Goal: Task Accomplishment & Management: Manage account settings

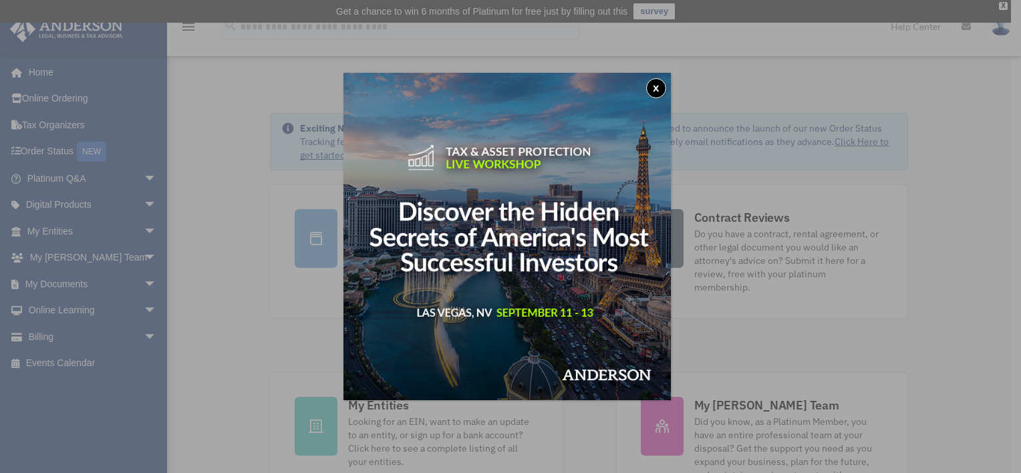
click at [666, 84] on button "x" at bounding box center [656, 88] width 20 height 20
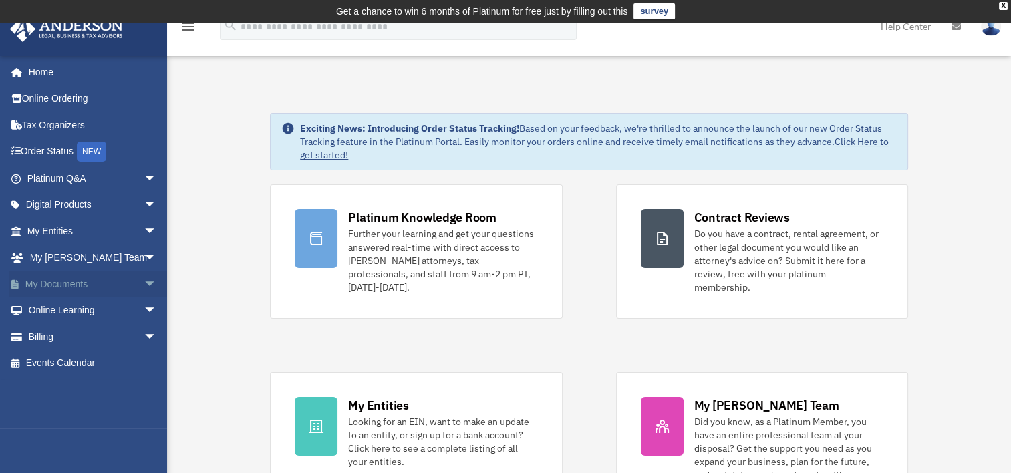
click at [34, 288] on link "My Documents arrow_drop_down" at bounding box center [93, 284] width 168 height 27
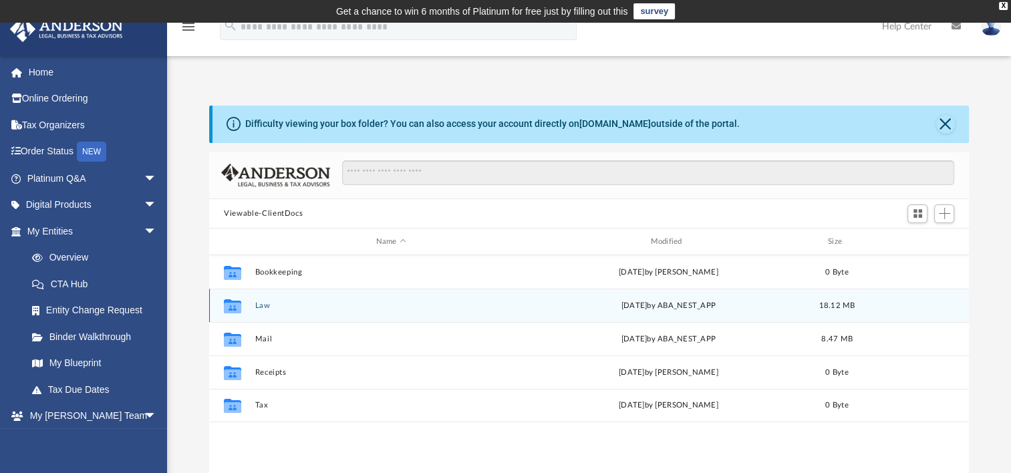
scroll to position [67, 0]
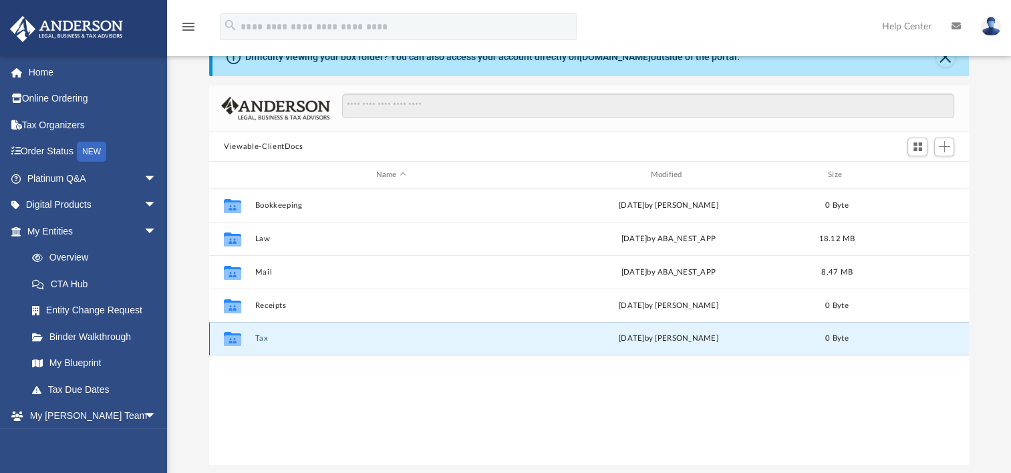
click at [314, 335] on button "Tax" at bounding box center [391, 338] width 272 height 9
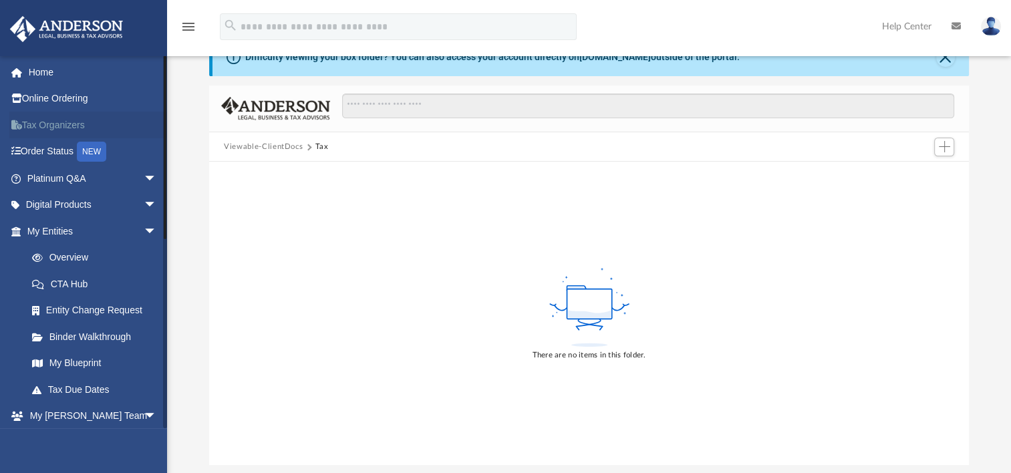
click at [63, 128] on link "Tax Organizers" at bounding box center [93, 125] width 168 height 27
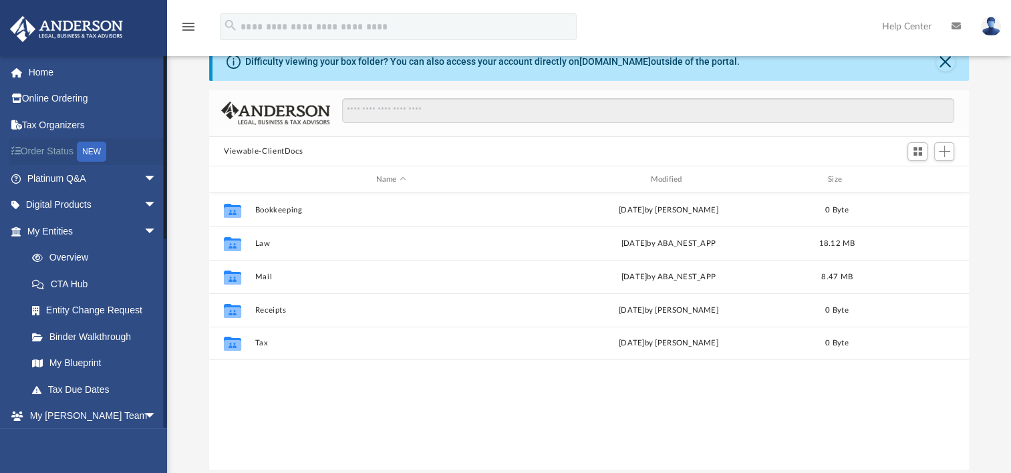
scroll to position [67, 0]
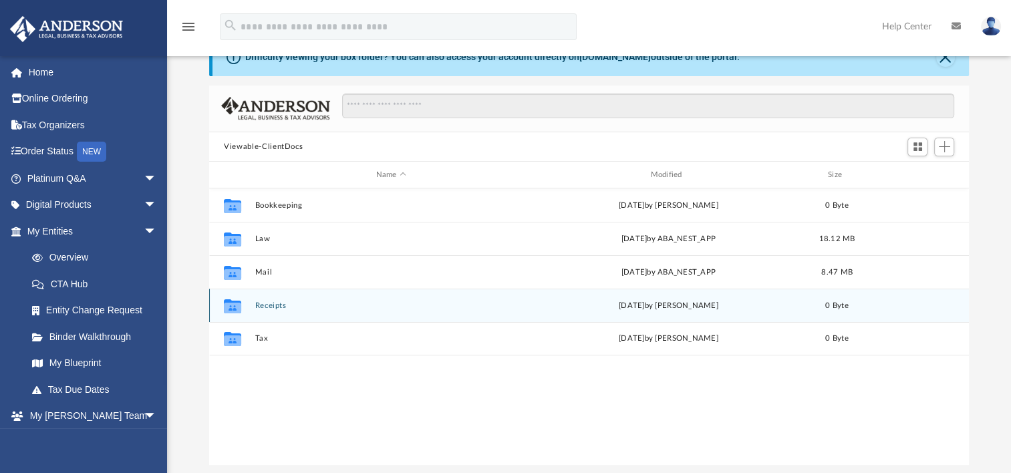
click at [247, 309] on div "Collaborated Folder" at bounding box center [232, 305] width 33 height 21
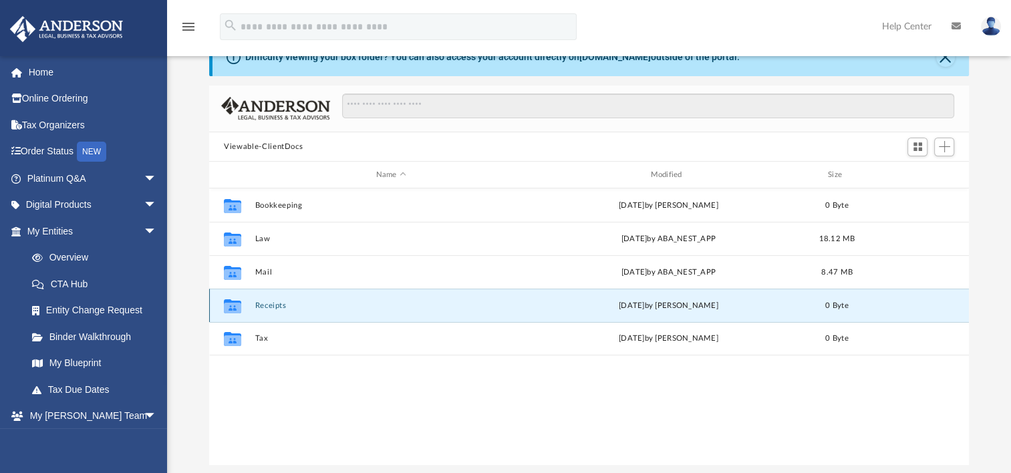
click at [232, 303] on icon "grid" at bounding box center [232, 308] width 17 height 11
click at [70, 230] on link "My Entities arrow_drop_down" at bounding box center [93, 231] width 168 height 27
click at [144, 229] on span "arrow_drop_down" at bounding box center [157, 231] width 27 height 27
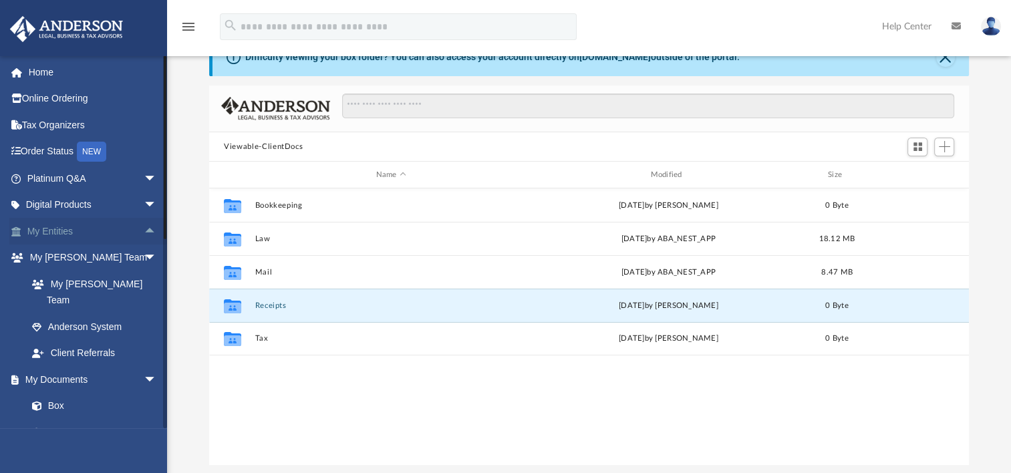
click at [144, 229] on span "arrow_drop_up" at bounding box center [157, 231] width 27 height 27
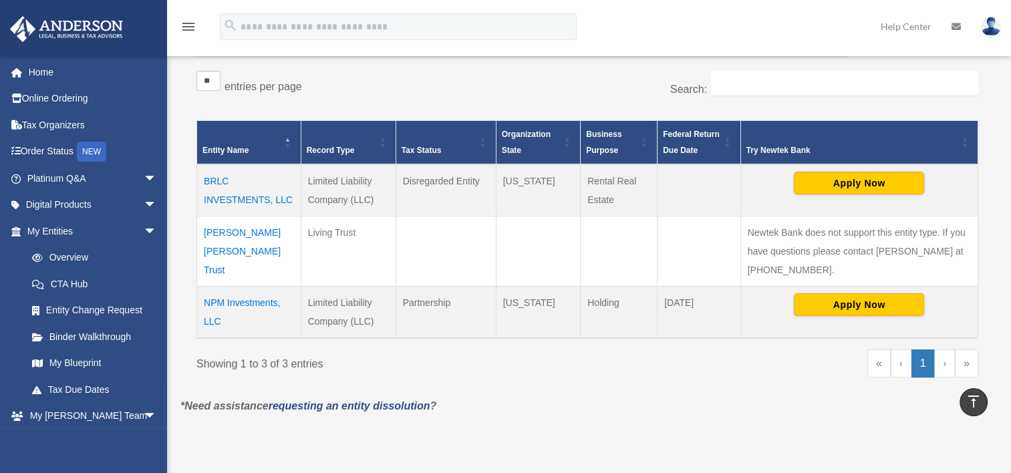
scroll to position [267, 0]
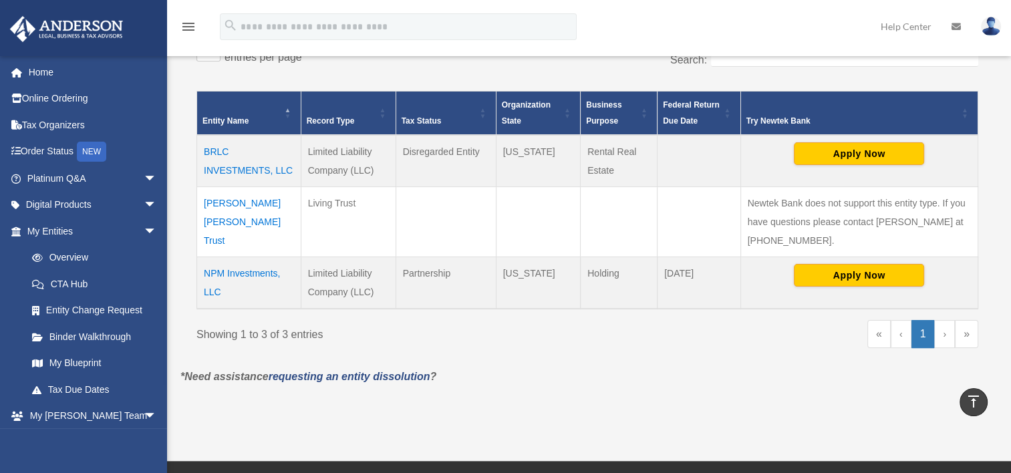
click at [225, 267] on td "NPM Investments, LLC" at bounding box center [249, 283] width 104 height 52
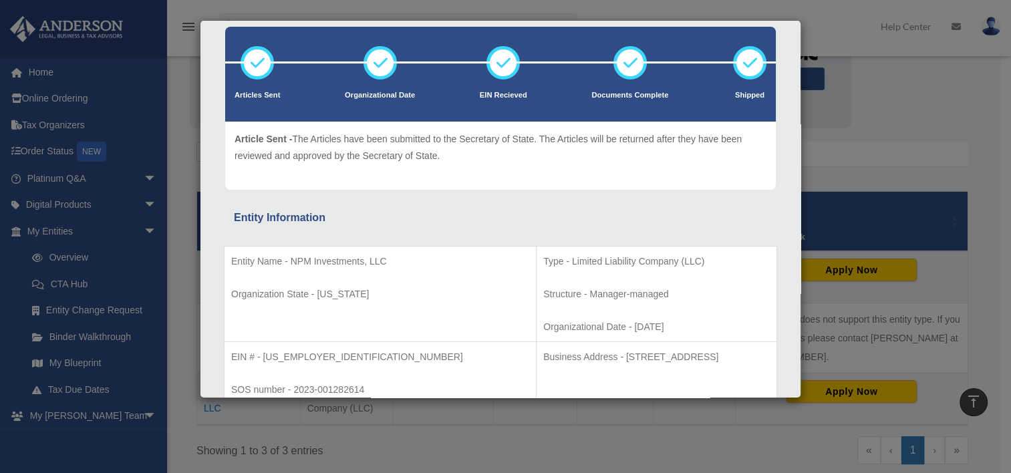
scroll to position [134, 0]
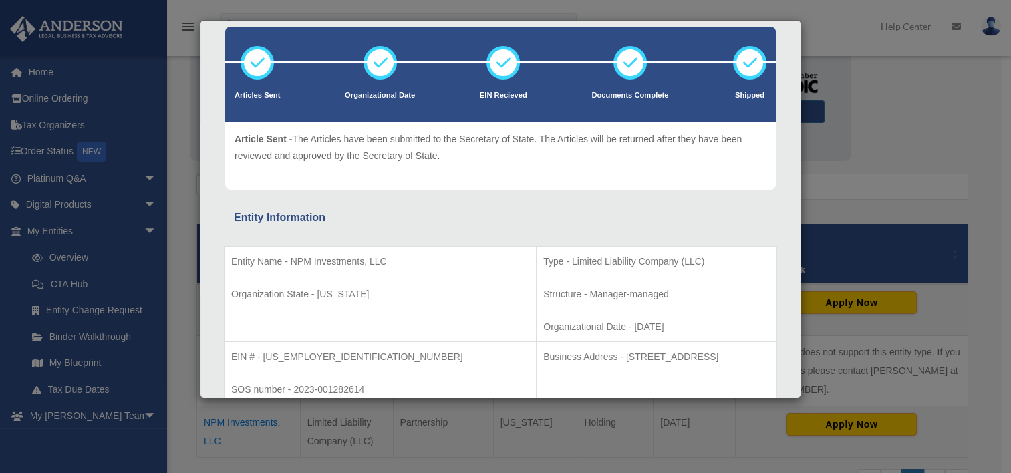
click at [61, 387] on div "Details × Articles Sent Organizational Date" at bounding box center [505, 236] width 1011 height 473
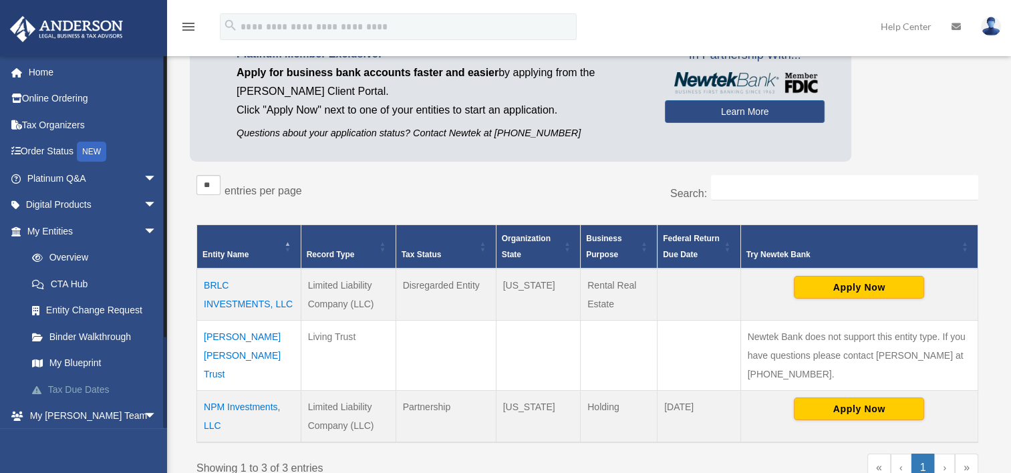
click at [63, 386] on link "Tax Due Dates" at bounding box center [98, 389] width 158 height 27
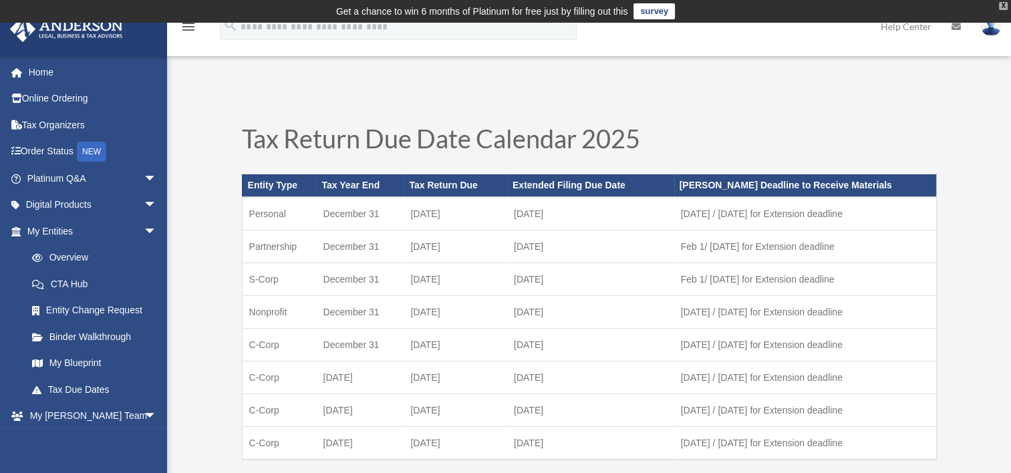
click at [1005, 2] on div "X" at bounding box center [1003, 6] width 9 height 8
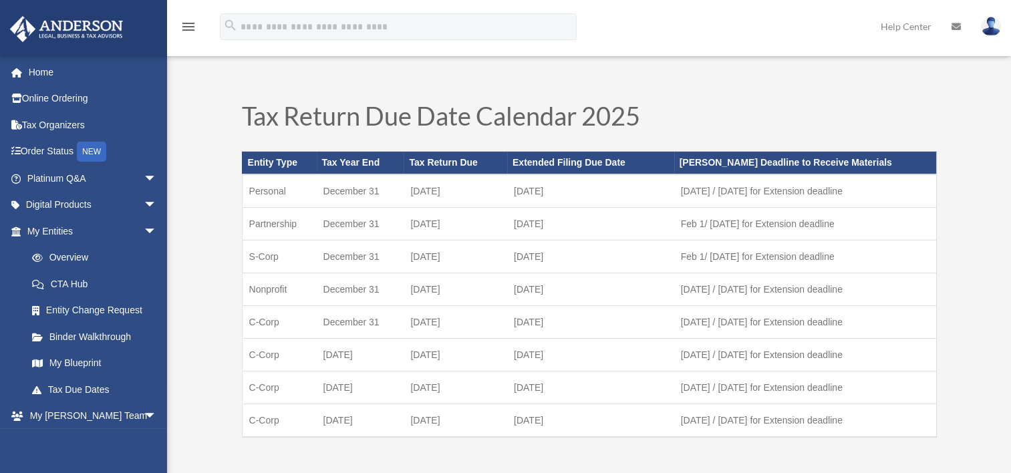
click at [186, 28] on icon "menu" at bounding box center [188, 27] width 16 height 16
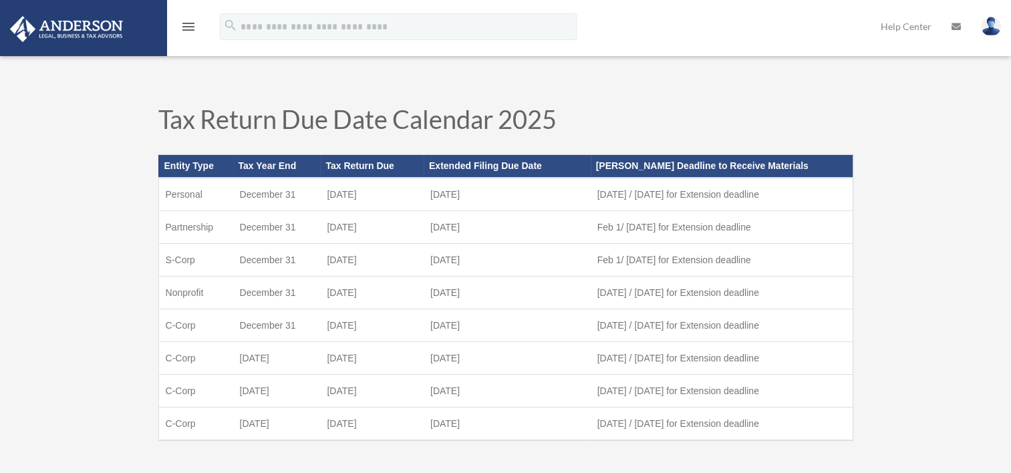
click at [190, 24] on icon "menu" at bounding box center [188, 27] width 16 height 16
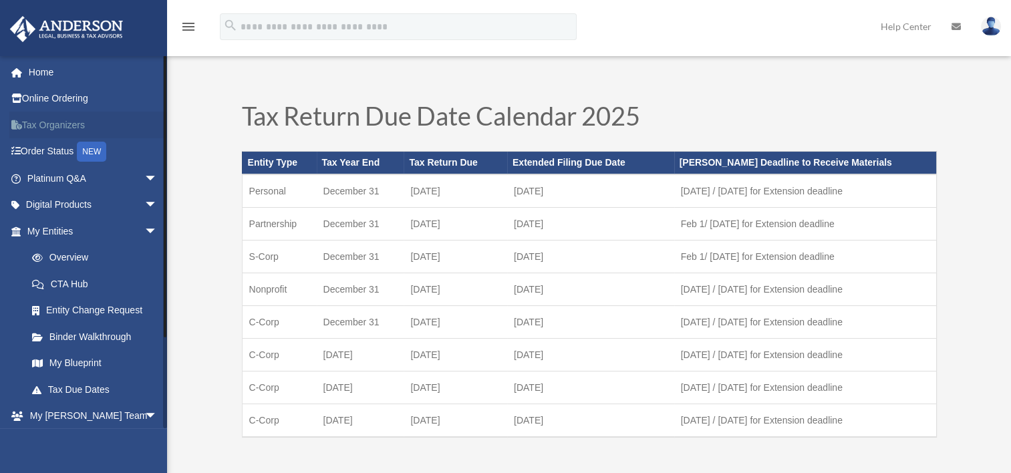
click at [38, 123] on link "Tax Organizers" at bounding box center [93, 125] width 168 height 27
click at [40, 120] on link "Tax Organizers" at bounding box center [93, 125] width 168 height 27
click at [60, 231] on link "My Entities arrow_drop_down" at bounding box center [93, 231] width 168 height 27
click at [117, 229] on link "My Entities arrow_drop_down" at bounding box center [93, 231] width 168 height 27
click at [144, 228] on span "arrow_drop_down" at bounding box center [157, 231] width 27 height 27
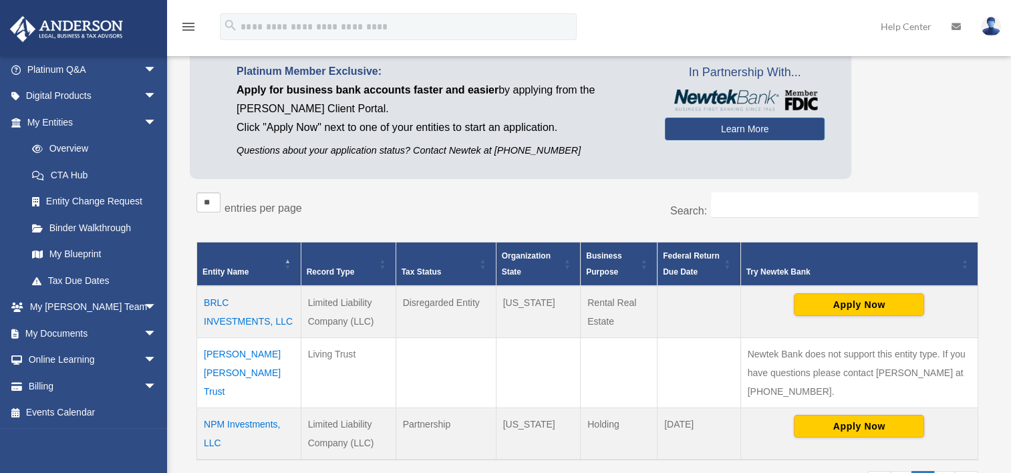
scroll to position [134, 0]
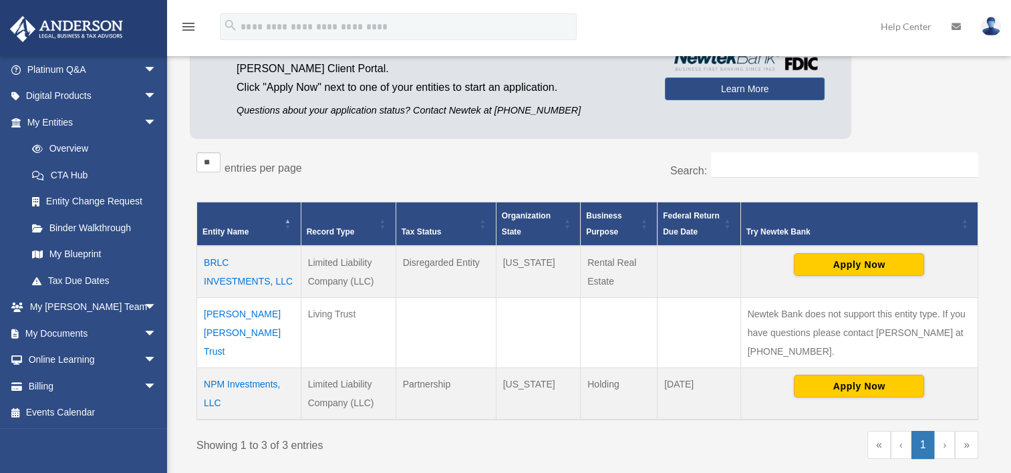
click at [208, 386] on td "NPM Investments, LLC" at bounding box center [249, 394] width 104 height 52
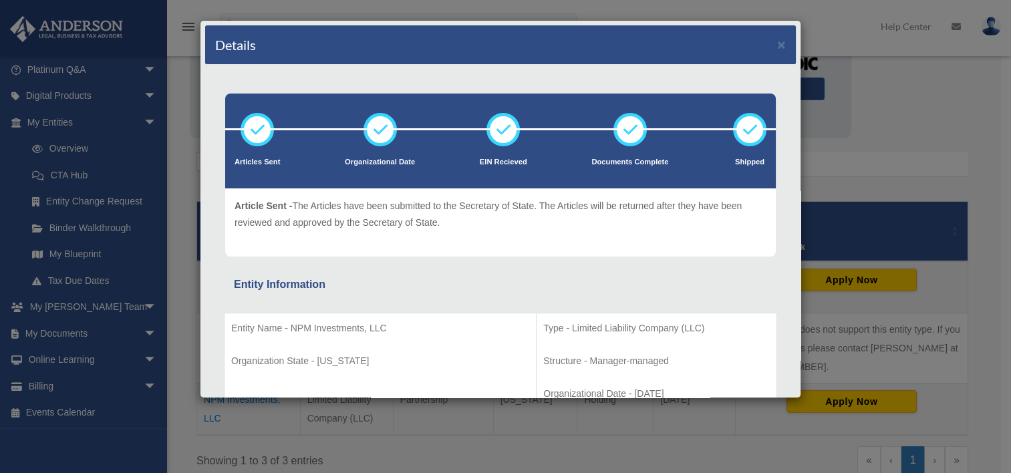
scroll to position [67, 0]
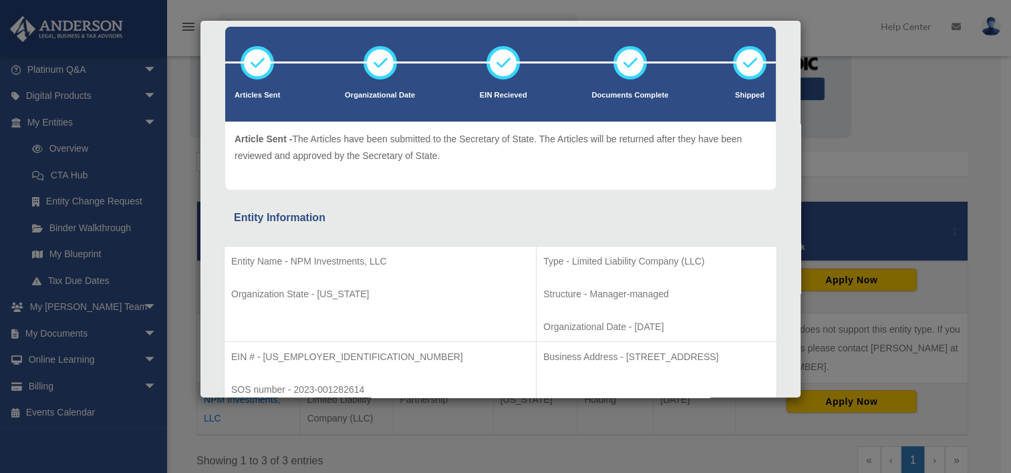
click at [192, 338] on div "Details × Articles Sent Organizational Date" at bounding box center [505, 236] width 1011 height 473
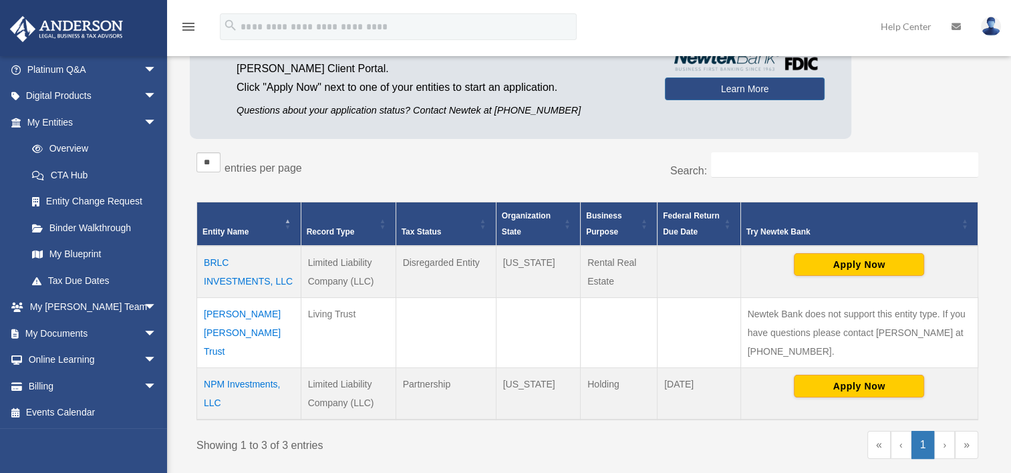
click at [213, 320] on td "[PERSON_NAME] [PERSON_NAME] Trust" at bounding box center [249, 332] width 104 height 70
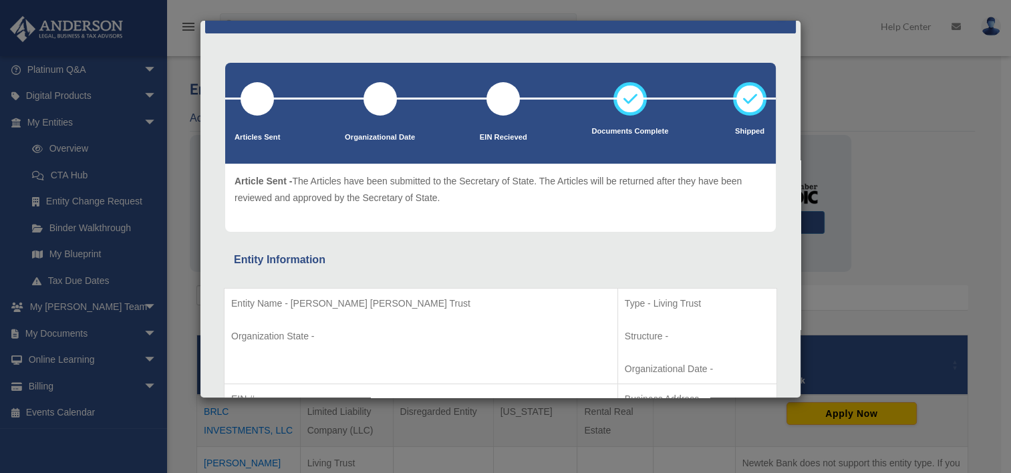
scroll to position [0, 0]
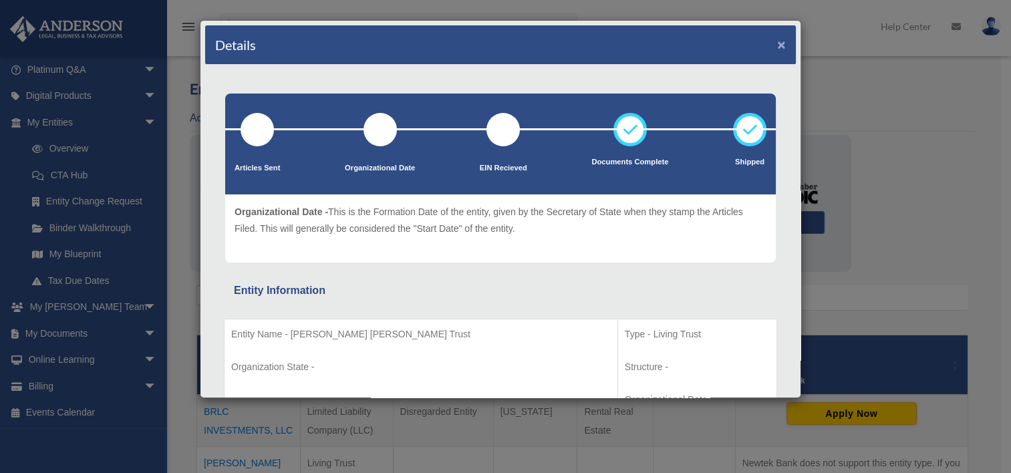
click at [777, 42] on button "×" at bounding box center [781, 44] width 9 height 14
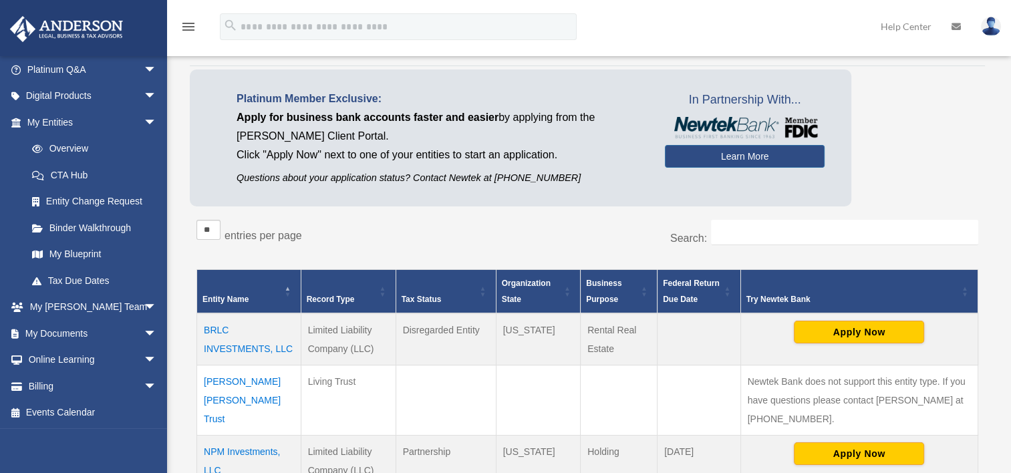
scroll to position [67, 0]
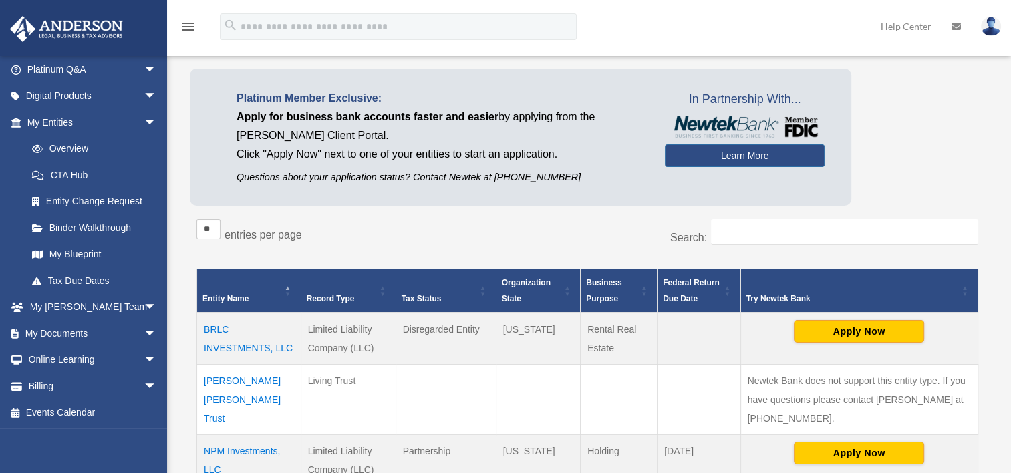
click at [264, 376] on td "[PERSON_NAME] [PERSON_NAME] Trust" at bounding box center [249, 399] width 104 height 70
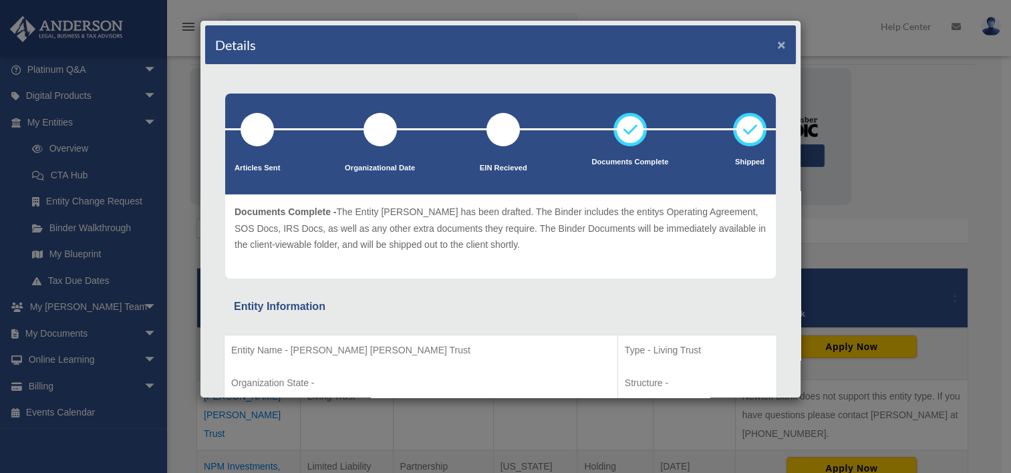
click at [777, 45] on button "×" at bounding box center [781, 44] width 9 height 14
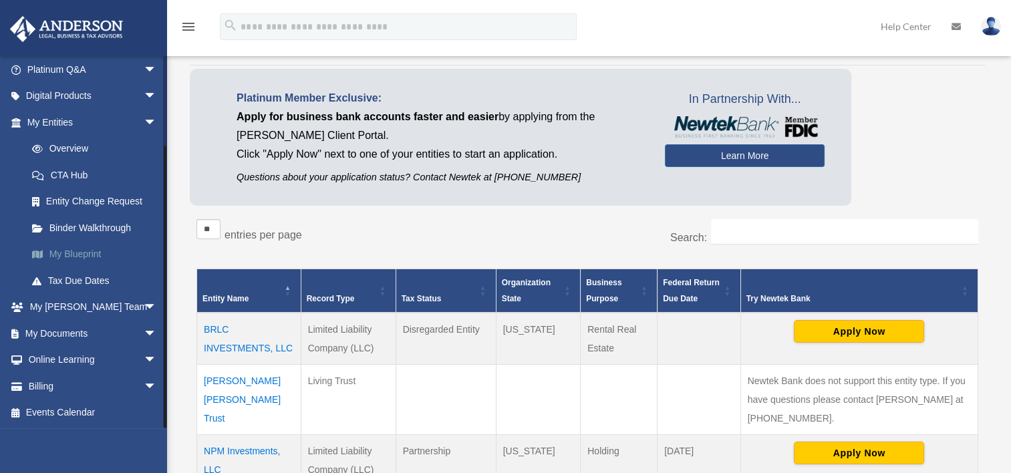
click at [51, 257] on link "My Blueprint" at bounding box center [98, 254] width 158 height 27
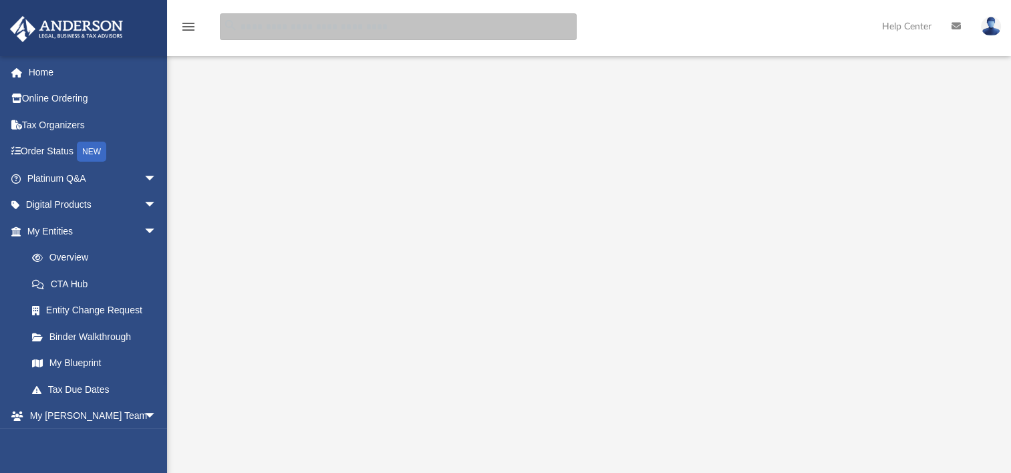
click at [309, 35] on input "search" at bounding box center [398, 26] width 357 height 27
type input "**********"
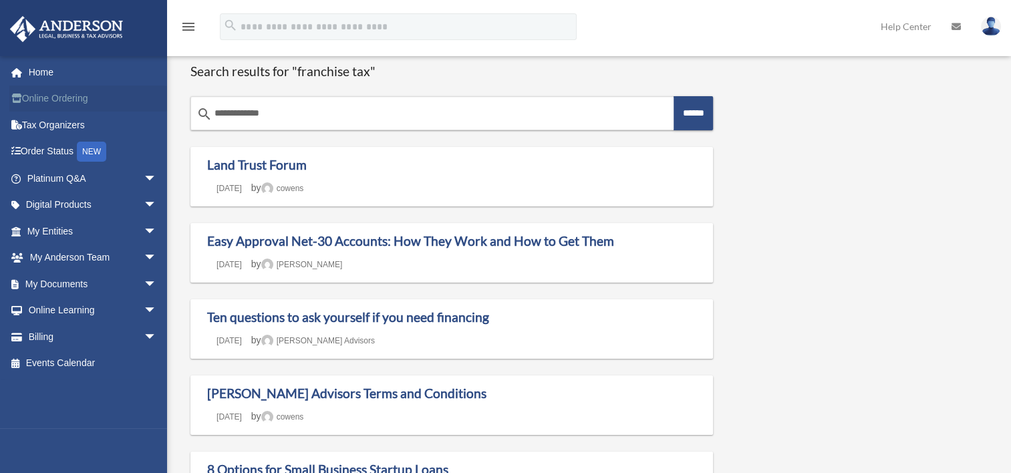
click at [19, 101] on icon at bounding box center [20, 98] width 3 height 9
click at [74, 281] on link "My Documents arrow_drop_down" at bounding box center [93, 284] width 168 height 27
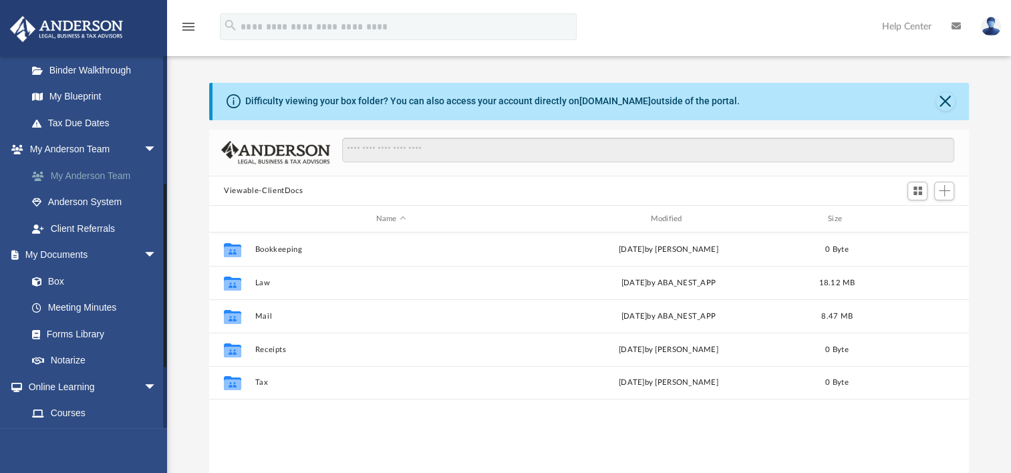
scroll to position [267, 0]
click at [63, 281] on link "Box" at bounding box center [98, 280] width 158 height 27
click at [50, 281] on link "Box" at bounding box center [98, 280] width 158 height 27
click at [51, 261] on link "My Documents arrow_drop_down" at bounding box center [93, 254] width 168 height 27
click at [55, 257] on link "My Documents arrow_drop_down" at bounding box center [93, 254] width 168 height 27
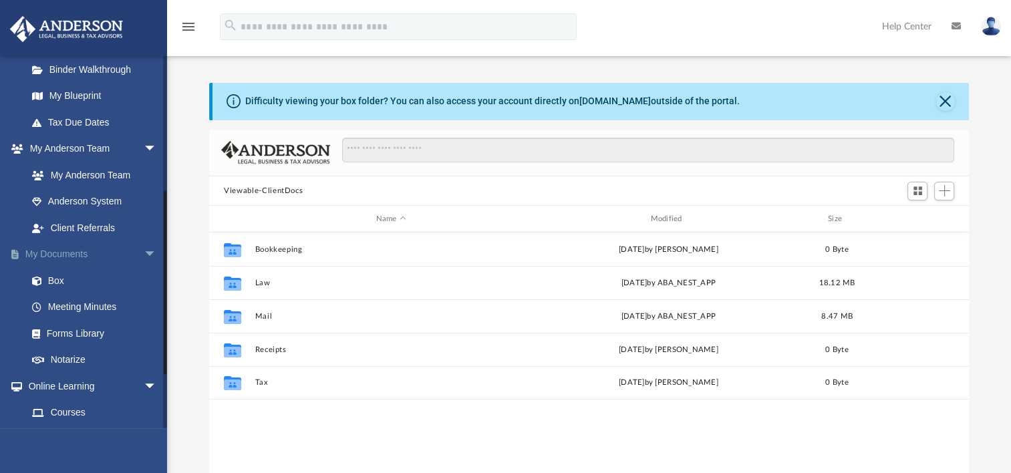
click at [55, 257] on link "My Documents arrow_drop_down" at bounding box center [93, 254] width 168 height 27
click at [55, 280] on link "Box" at bounding box center [98, 280] width 158 height 27
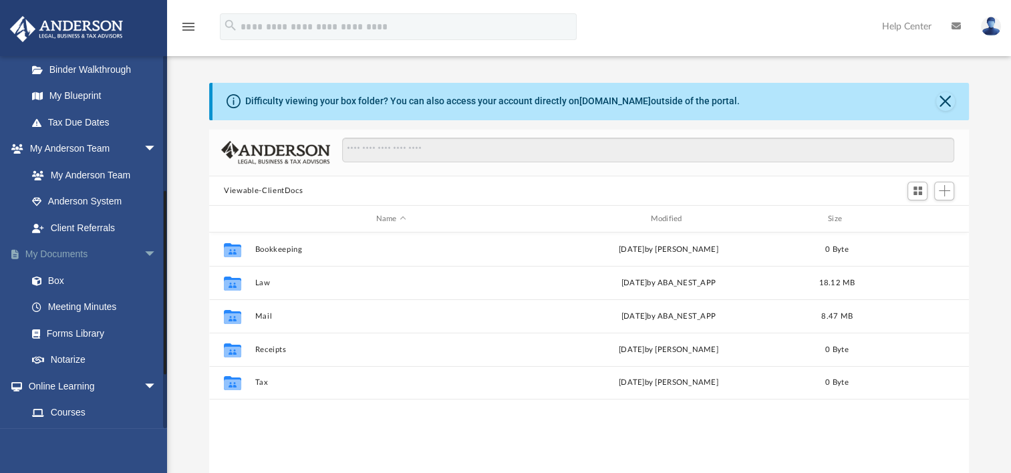
click at [144, 257] on span "arrow_drop_down" at bounding box center [157, 254] width 27 height 27
click at [144, 257] on span "arrow_drop_up" at bounding box center [157, 254] width 27 height 27
click at [43, 283] on span at bounding box center [43, 281] width 9 height 9
click at [53, 305] on link "Meeting Minutes" at bounding box center [98, 307] width 158 height 27
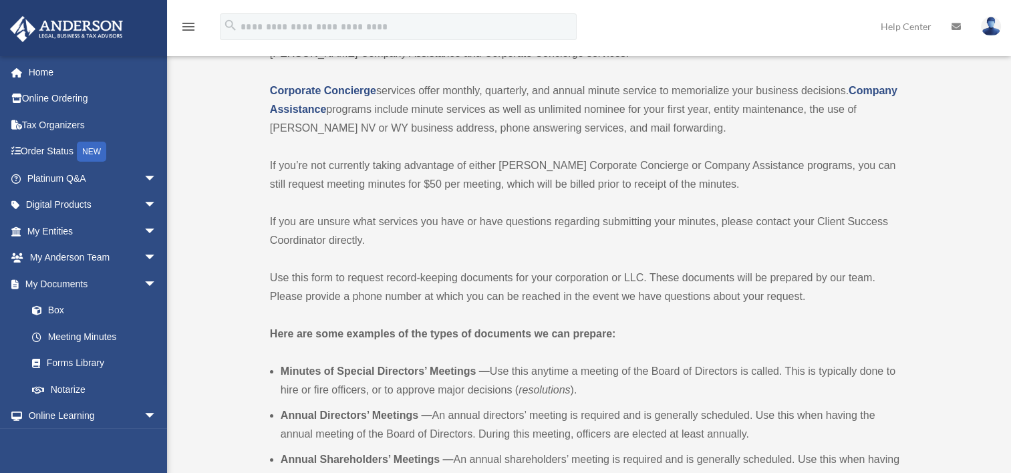
scroll to position [134, 0]
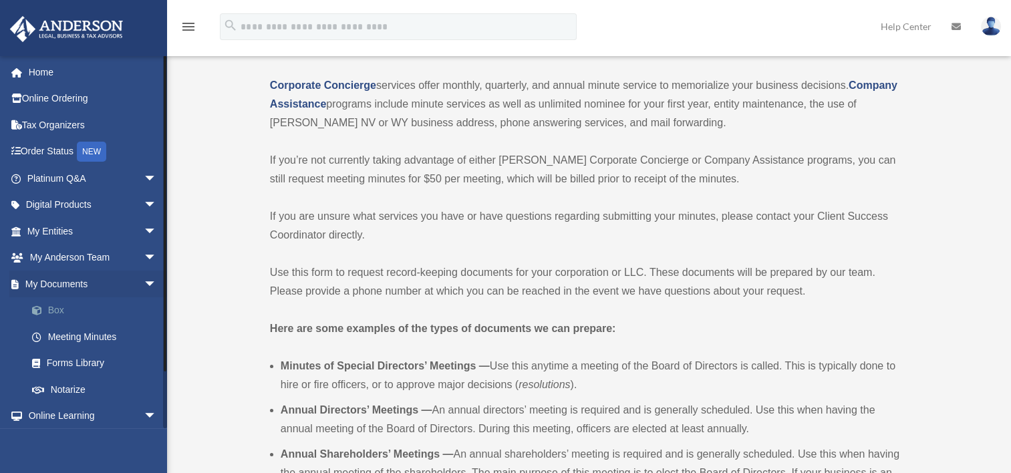
click at [57, 309] on link "Box" at bounding box center [98, 310] width 158 height 27
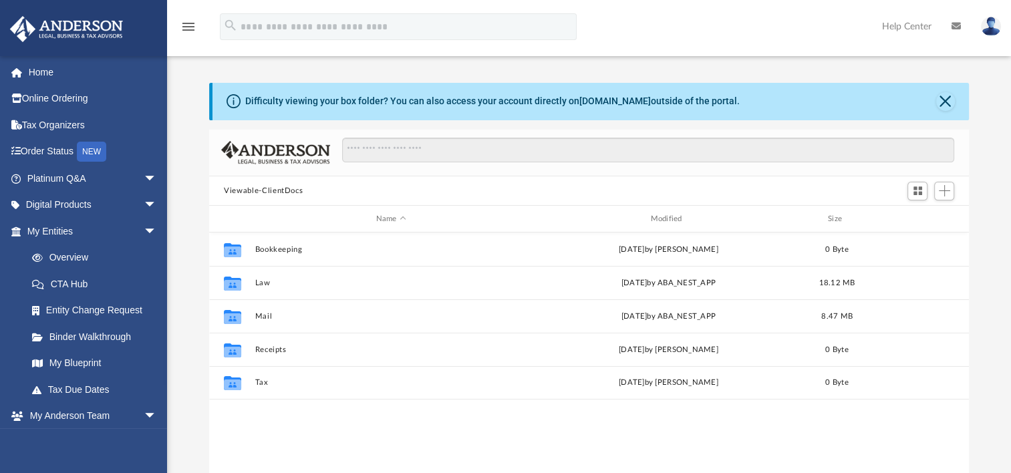
scroll to position [293, 748]
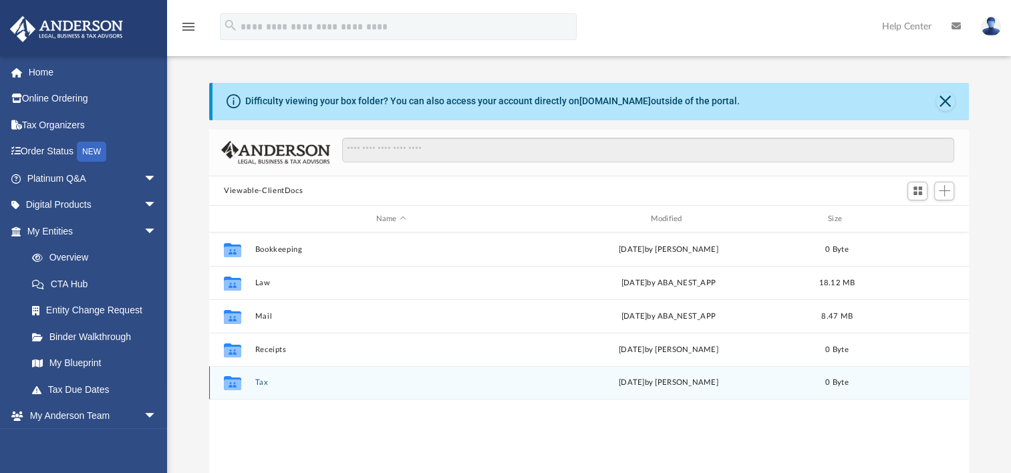
click at [248, 382] on div "Collaborated Folder" at bounding box center [232, 382] width 33 height 21
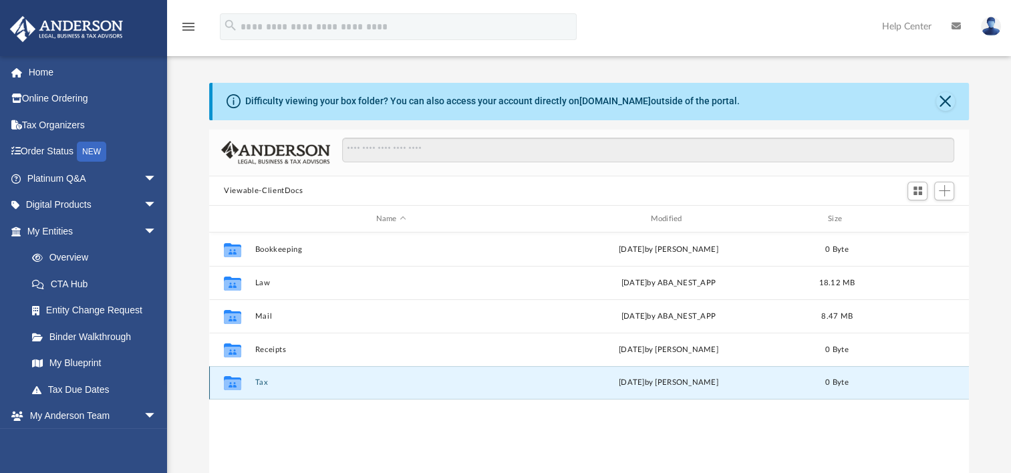
click at [263, 385] on button "Tax" at bounding box center [391, 382] width 272 height 9
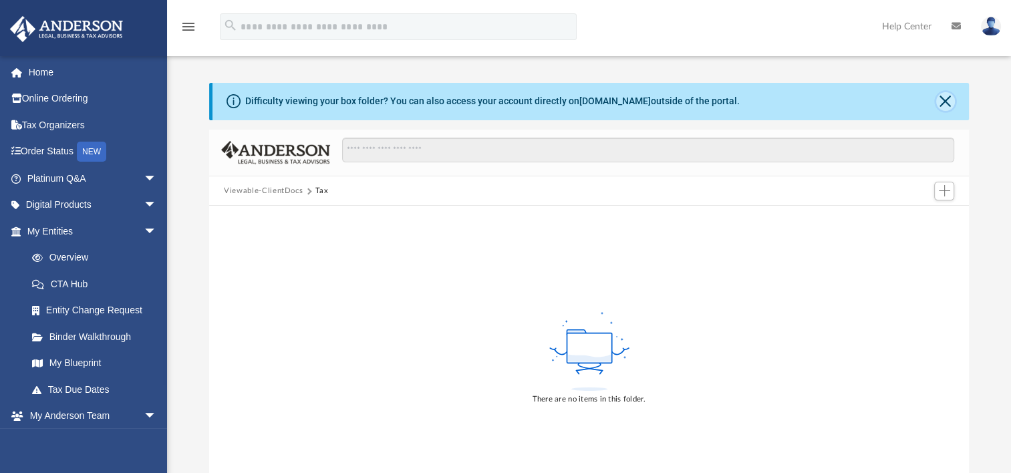
click at [942, 100] on button "Close" at bounding box center [945, 101] width 19 height 19
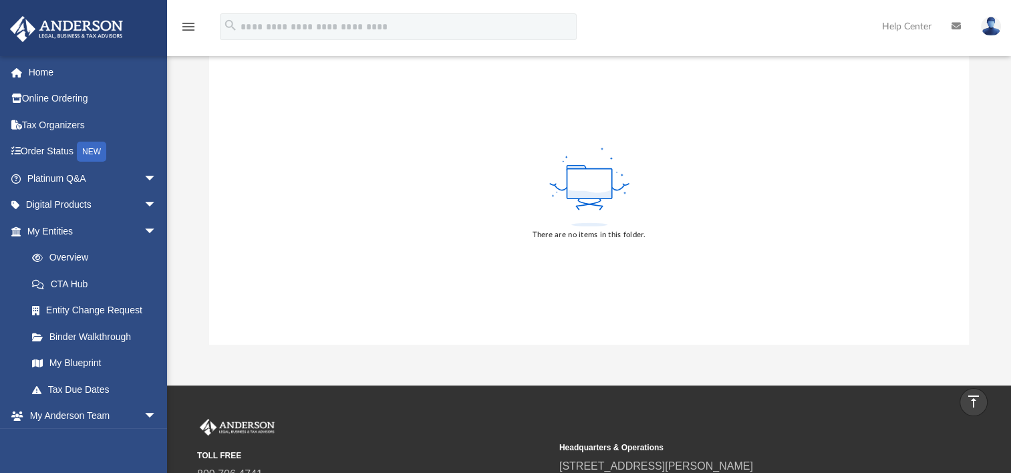
scroll to position [68, 0]
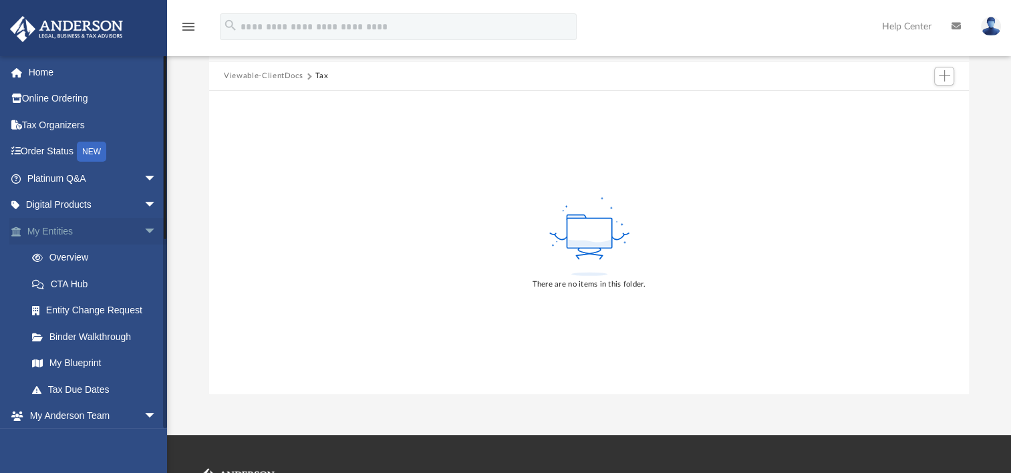
click at [27, 238] on link "My Entities arrow_drop_down" at bounding box center [93, 231] width 168 height 27
click at [65, 235] on link "My Entities arrow_drop_down" at bounding box center [93, 231] width 168 height 27
click at [144, 228] on span "arrow_drop_down" at bounding box center [157, 231] width 27 height 27
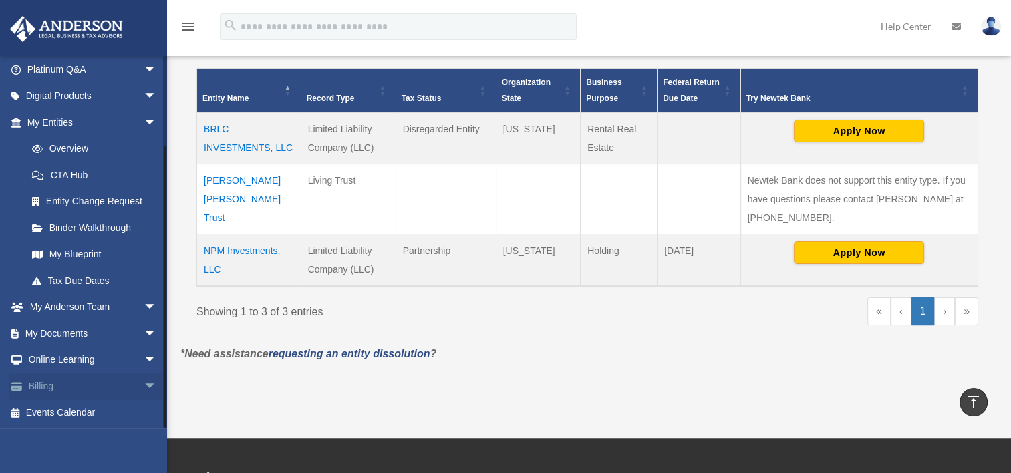
scroll to position [334, 0]
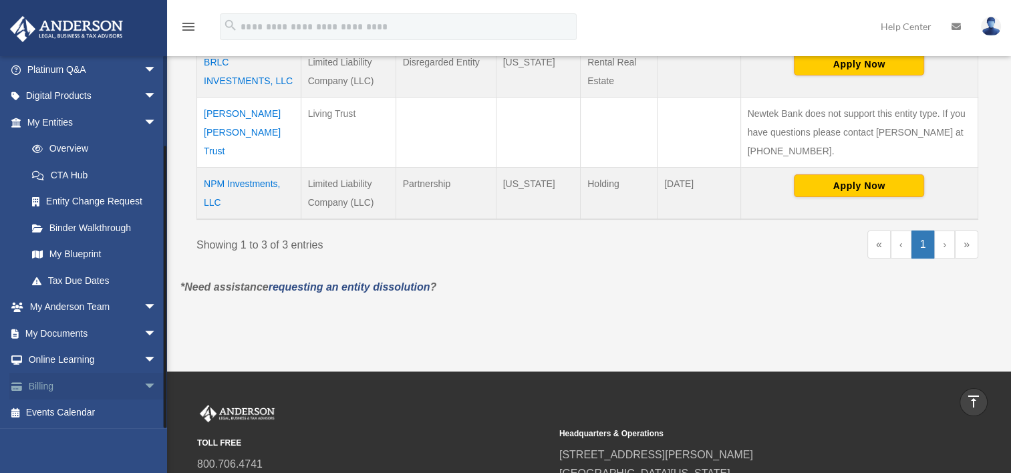
click at [48, 390] on link "Billing arrow_drop_down" at bounding box center [93, 386] width 168 height 27
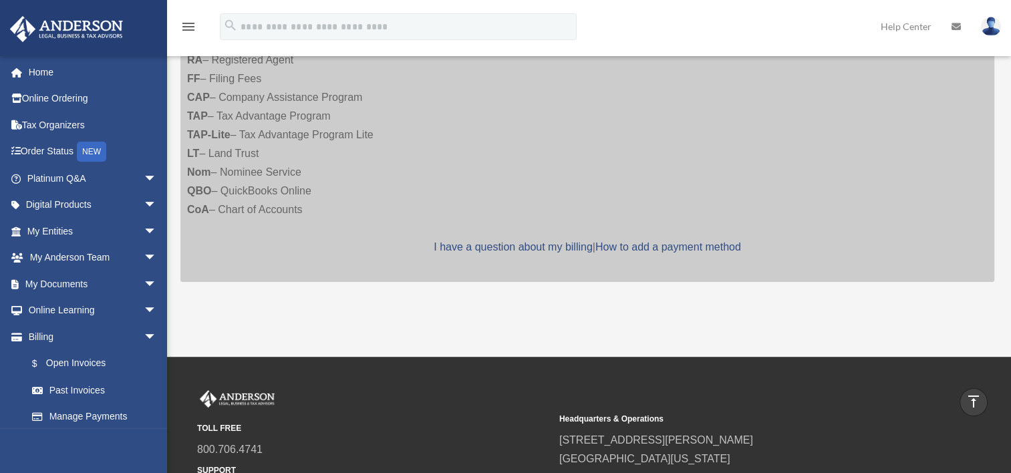
scroll to position [257, 0]
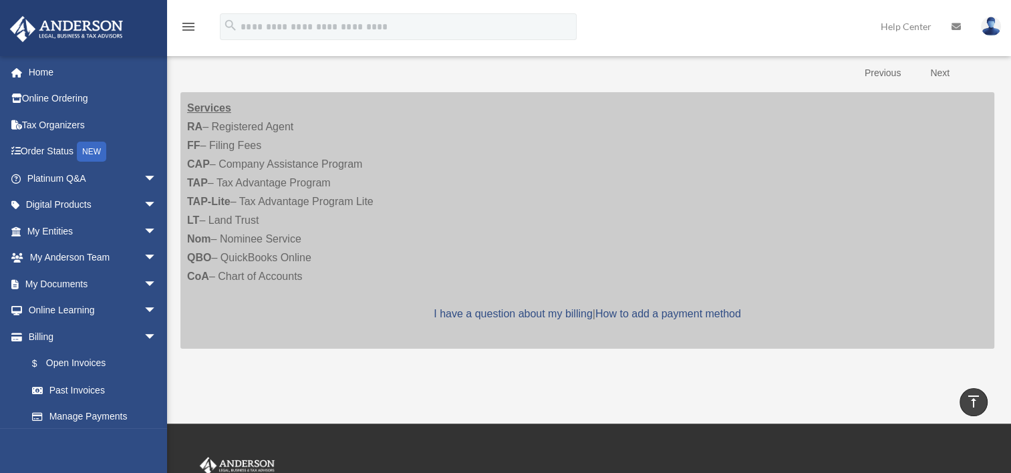
click at [216, 145] on div "Services RA – Registered Agent FF – Filing Fees CAP – Company Assistance Progra…" at bounding box center [587, 220] width 814 height 257
click at [67, 386] on link "Past Invoices" at bounding box center [98, 390] width 158 height 27
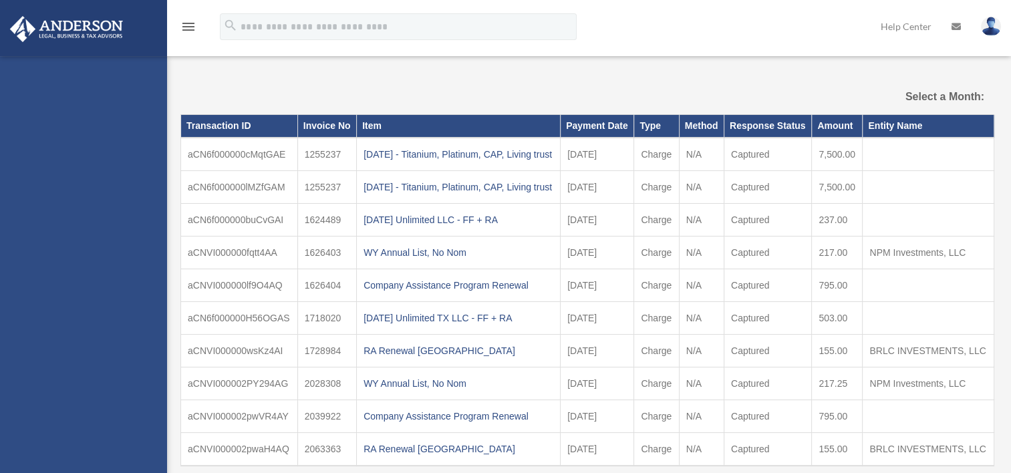
select select
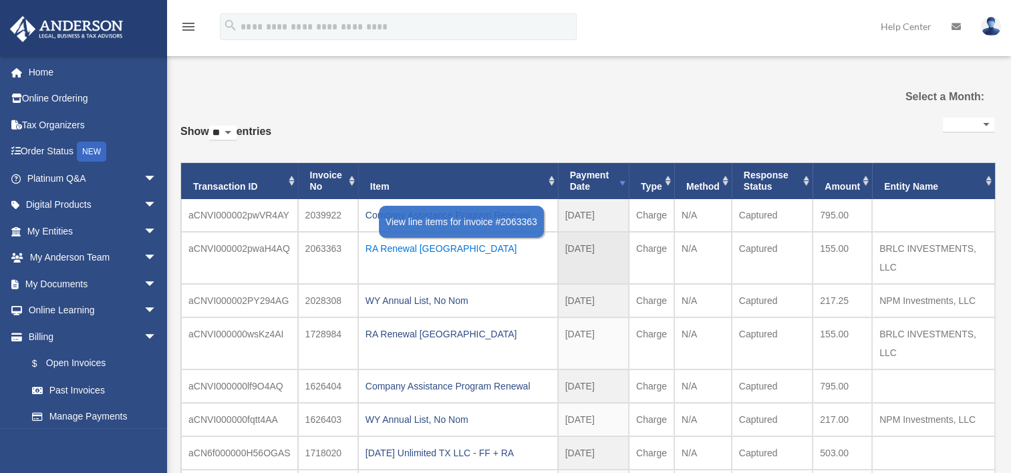
click at [374, 249] on div "RA Renewal [GEOGRAPHIC_DATA]" at bounding box center [458, 248] width 185 height 19
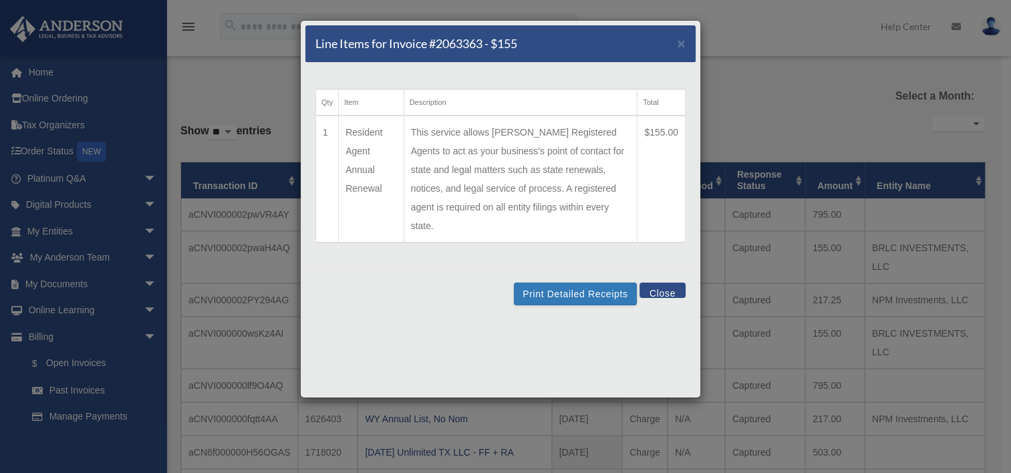
click at [674, 43] on div "Line Items for Invoice #2063363 - $155 ×" at bounding box center [500, 43] width 390 height 37
click at [678, 42] on span "×" at bounding box center [681, 42] width 9 height 15
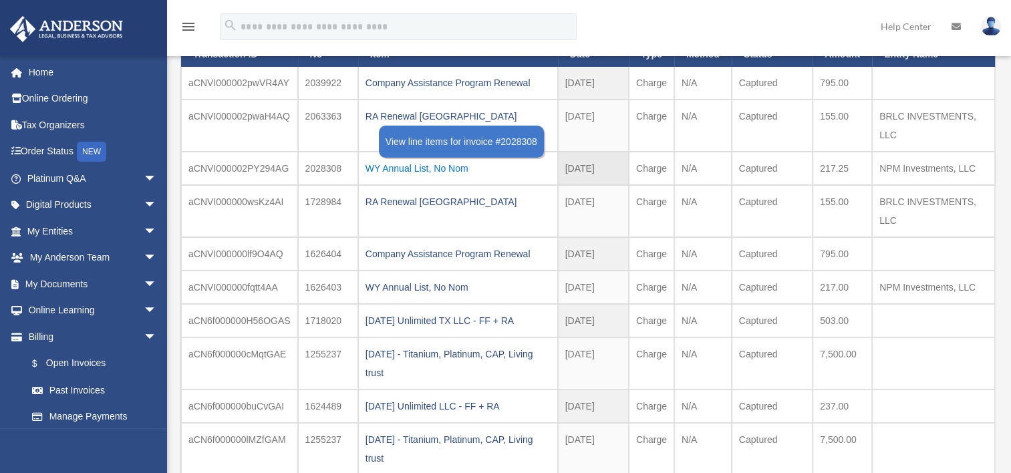
scroll to position [134, 0]
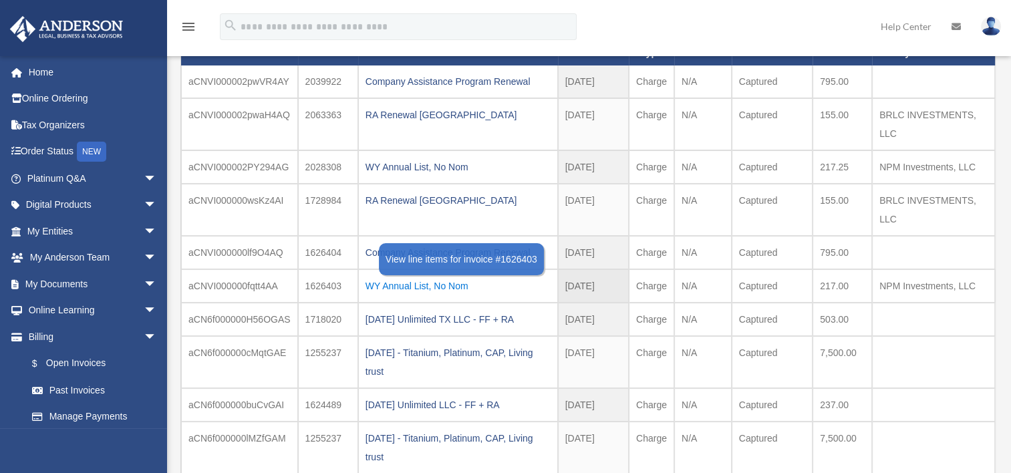
click at [415, 287] on div "WY Annual List, No Nom" at bounding box center [458, 286] width 185 height 19
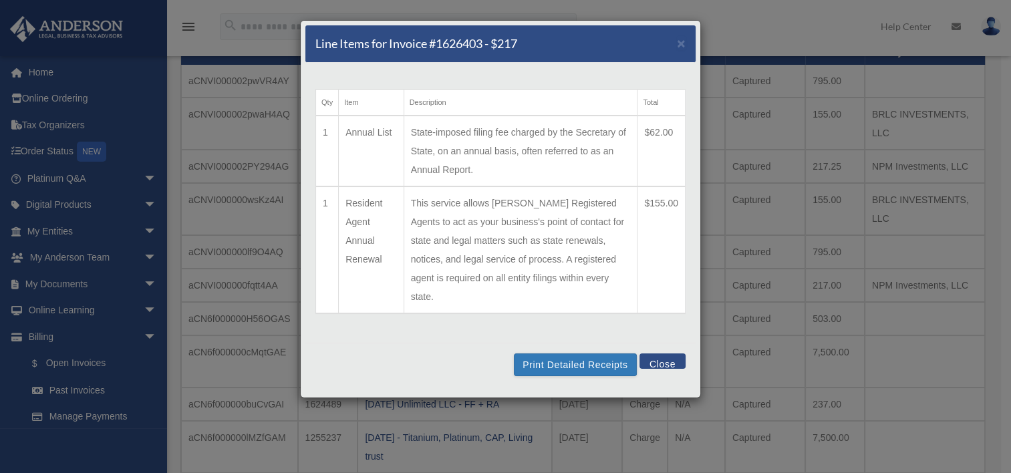
click at [652, 353] on button "Close" at bounding box center [662, 360] width 46 height 15
